Goal: Information Seeking & Learning: Learn about a topic

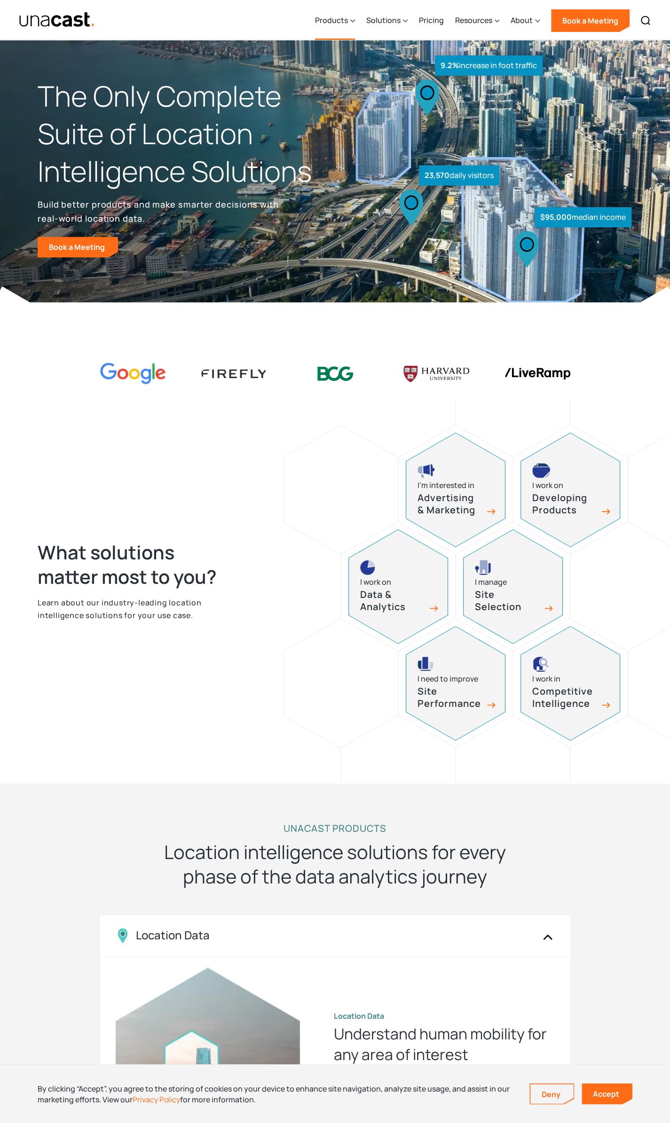
click at [343, 19] on div "Products" at bounding box center [331, 20] width 33 height 11
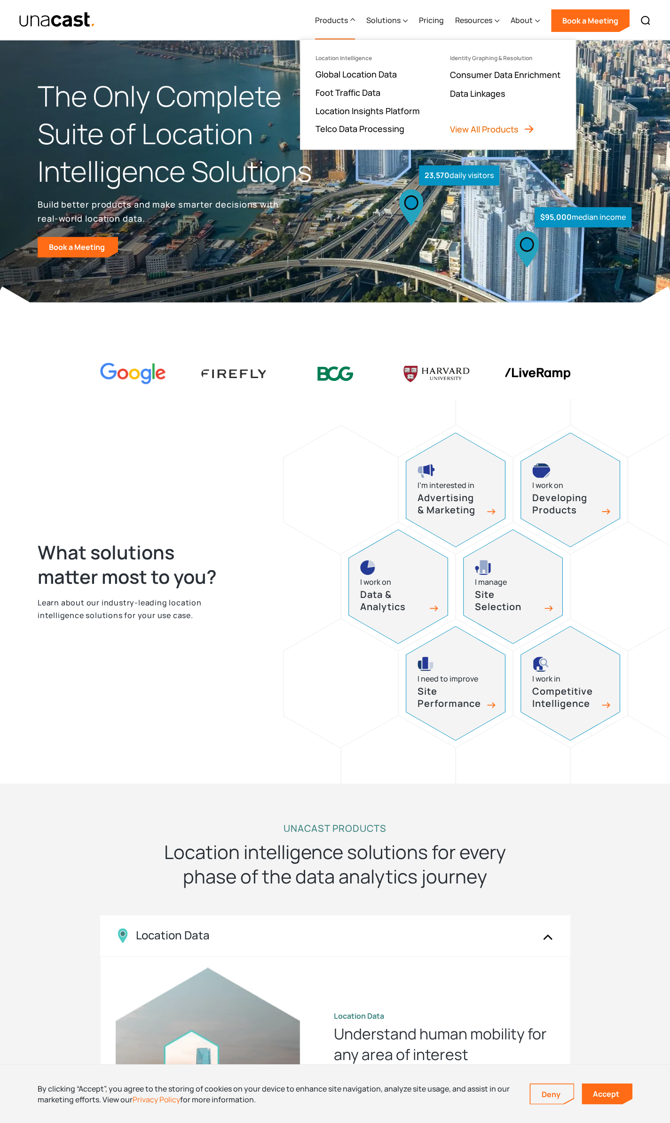
click at [505, 125] on link "View All Products" at bounding box center [492, 129] width 85 height 11
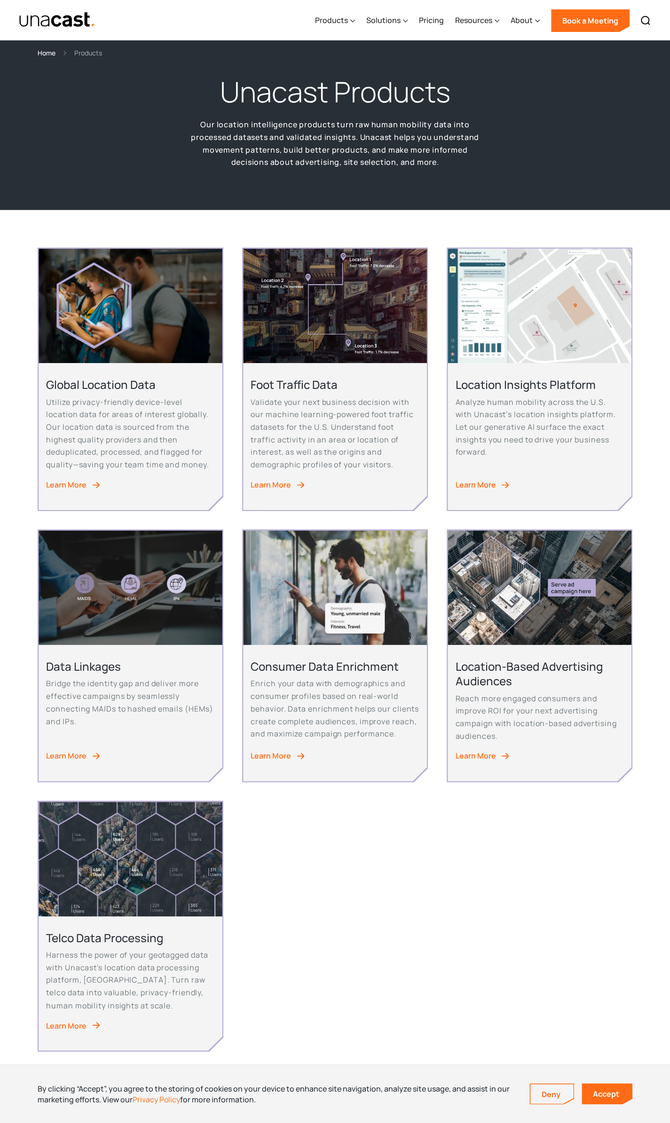
click at [72, 487] on div "Learn More" at bounding box center [66, 485] width 40 height 13
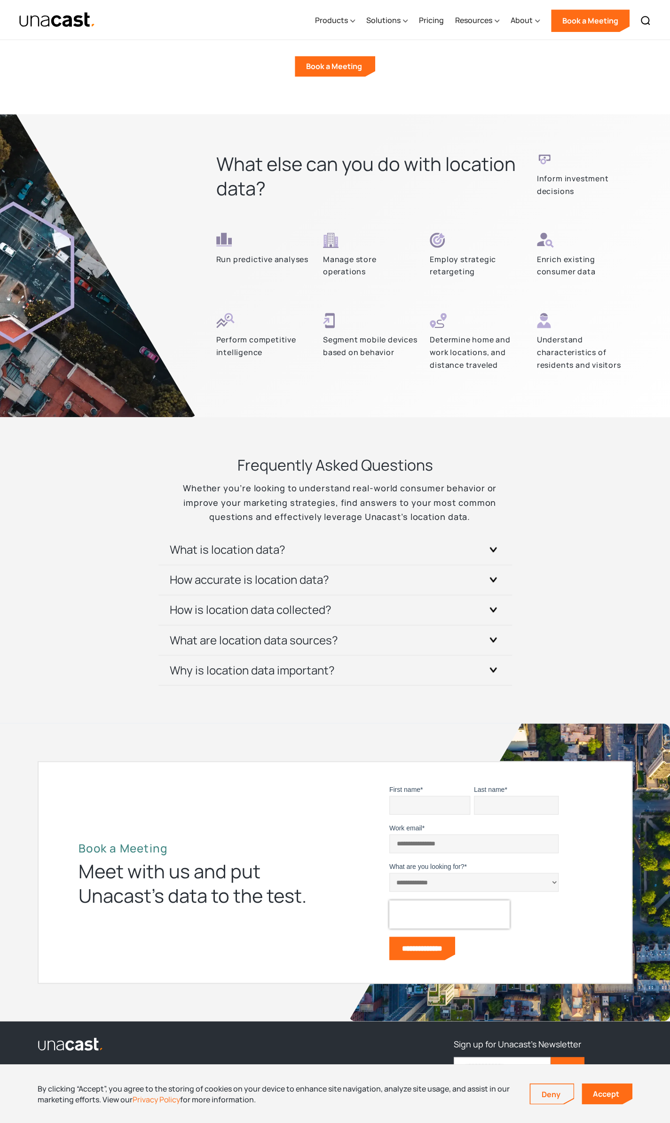
scroll to position [2584, 0]
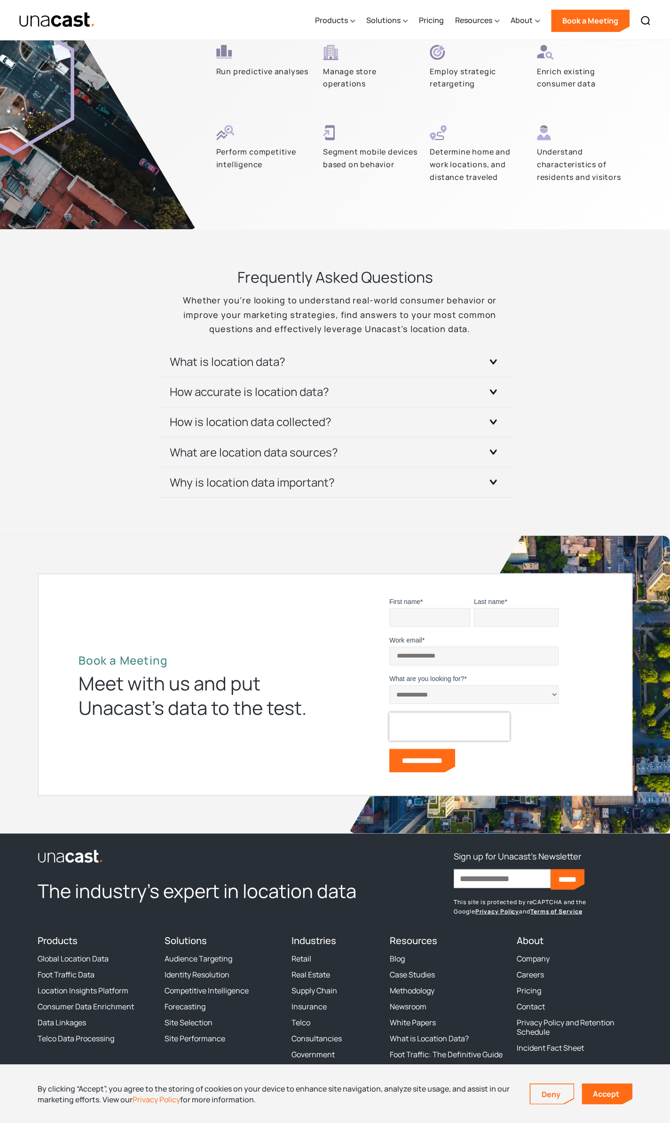
click at [436, 687] on select "**********" at bounding box center [473, 694] width 169 height 19
click at [298, 696] on div "Meet with us and put Unacast’s data to the test." at bounding box center [200, 695] width 244 height 49
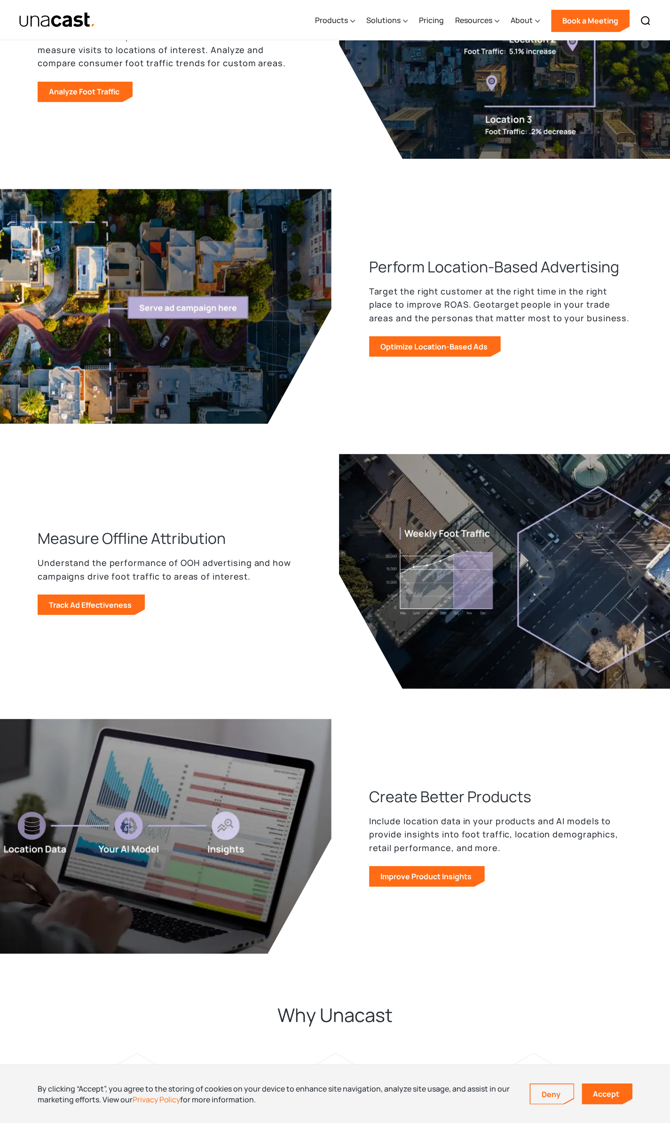
scroll to position [752, 0]
